Goal: Transaction & Acquisition: Purchase product/service

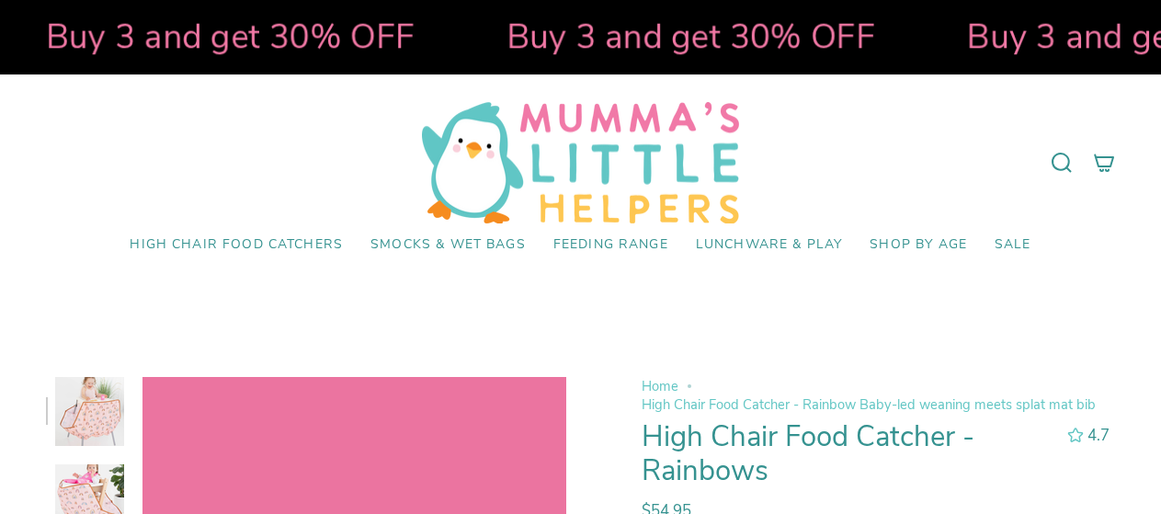
select select "pictures-first"
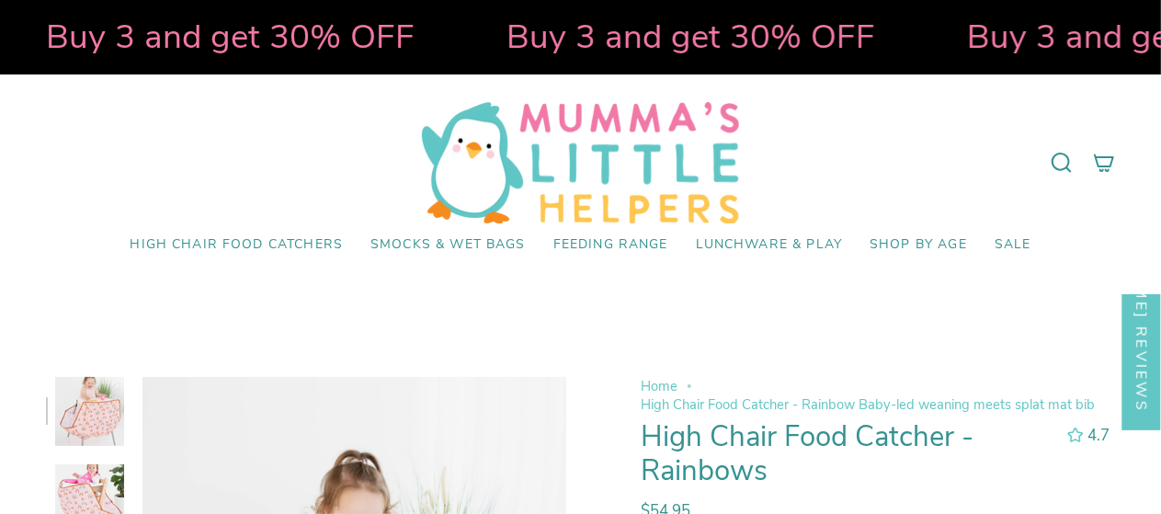
scroll to position [3, 0]
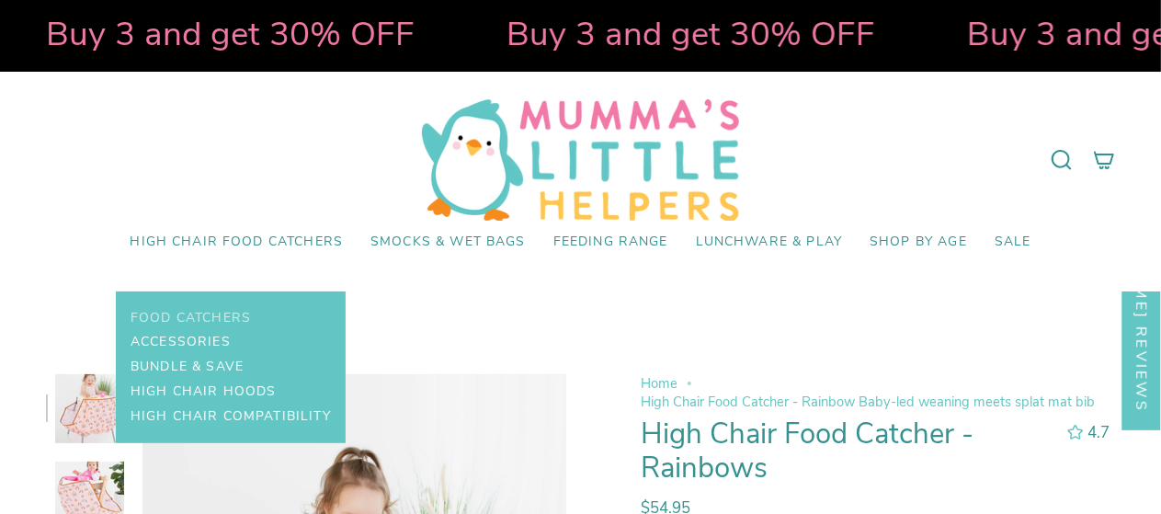
click at [235, 312] on span "Food Catchers" at bounding box center [191, 319] width 120 height 16
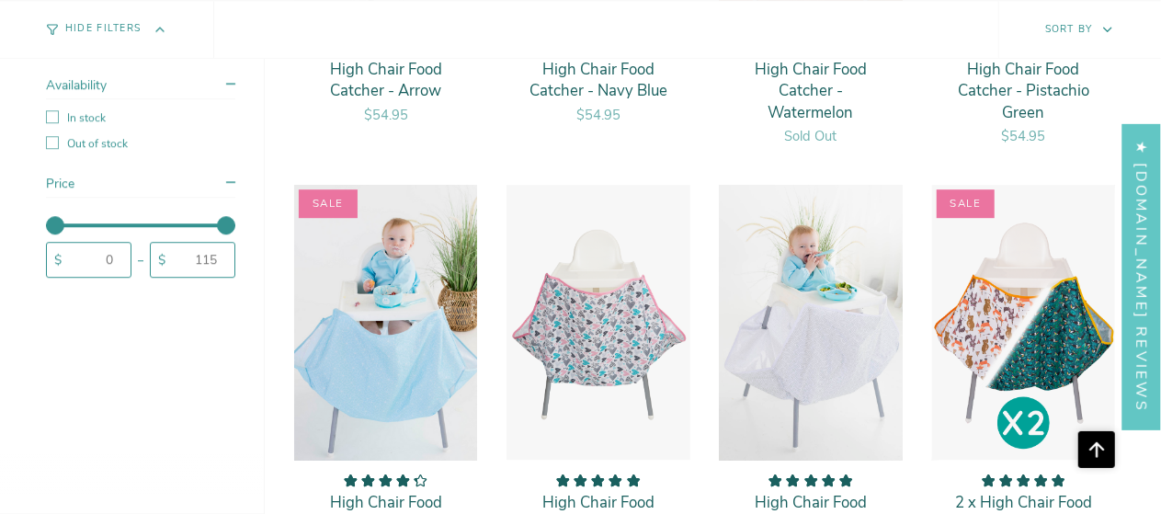
scroll to position [2640, 0]
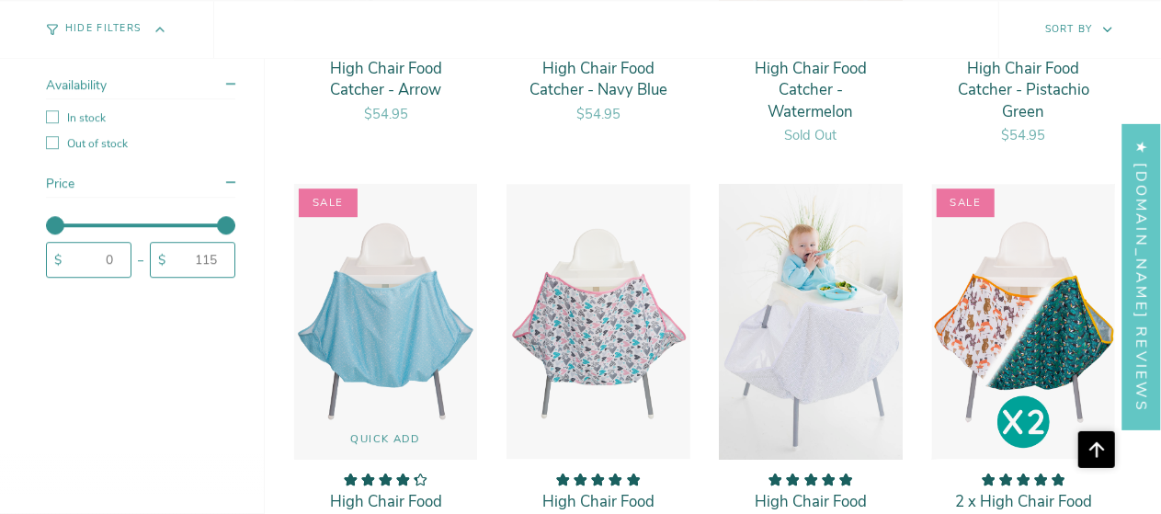
click at [352, 348] on img "High Chair Food Catcher - Baby Blue" at bounding box center [385, 321] width 185 height 277
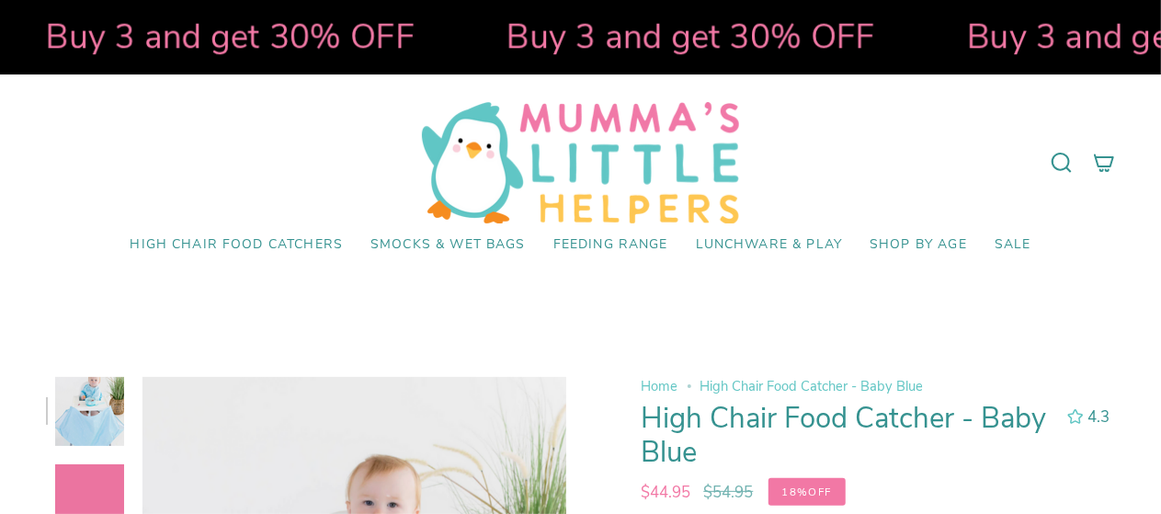
select select "pictures-first"
